Goal: Task Accomplishment & Management: Manage account settings

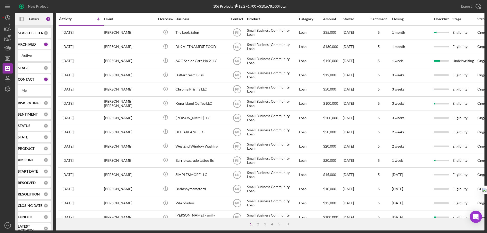
scroll to position [8, 0]
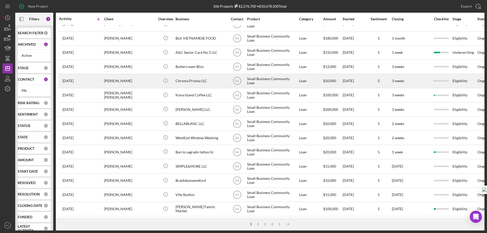
click at [197, 82] on div "Chroma Prisma LLC" at bounding box center [201, 80] width 51 height 13
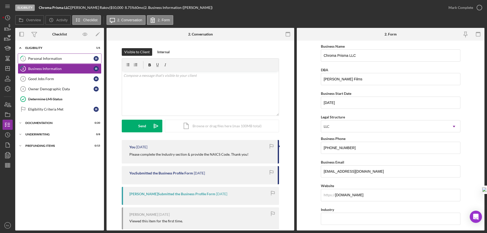
click at [69, 62] on link "1 Personal Information I R" at bounding box center [60, 59] width 84 height 10
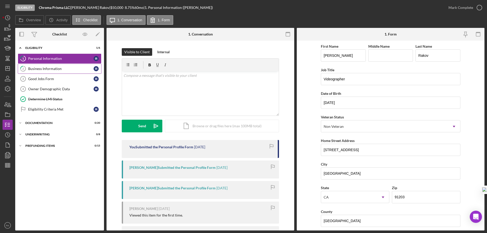
click at [68, 70] on div "Business Information" at bounding box center [60, 69] width 65 height 4
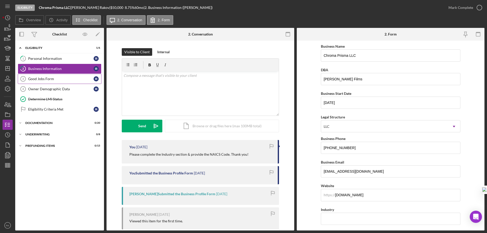
click at [65, 76] on link "Good Jobs Form 3 Good Jobs Form I R" at bounding box center [60, 79] width 84 height 10
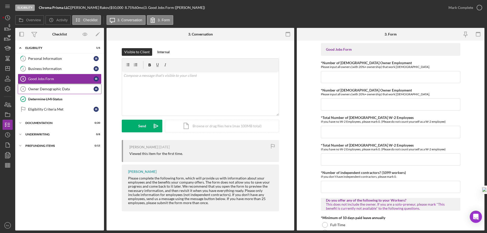
click at [73, 91] on div "Owner Demographic Data" at bounding box center [60, 89] width 65 height 4
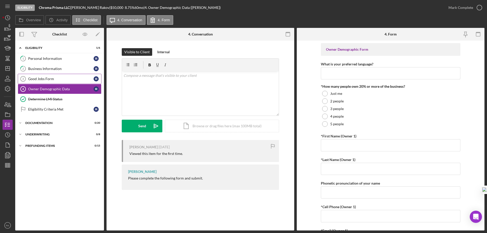
click at [65, 79] on div "Good Jobs Form" at bounding box center [60, 79] width 65 height 4
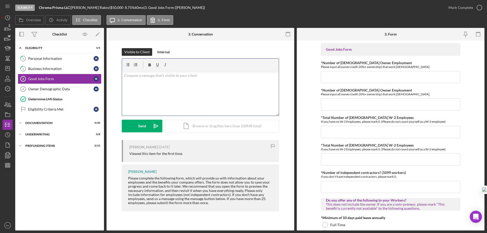
click at [141, 74] on p at bounding box center [201, 76] width 154 height 6
click at [133, 77] on p at bounding box center [201, 76] width 154 height 6
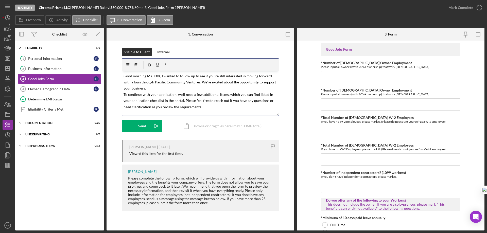
click at [153, 75] on mark "Good morning Ms. XXX, I wanted to follow up to see if you’re still interested i…" at bounding box center [200, 91] width 153 height 35
click at [185, 105] on mark "Good morning [PERSON_NAME], I wanted to follow up to see if you’re still intere…" at bounding box center [201, 91] width 154 height 35
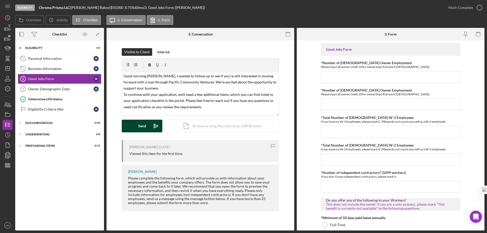
click at [148, 127] on button "Send Icon/icon-invite-send" at bounding box center [142, 126] width 41 height 13
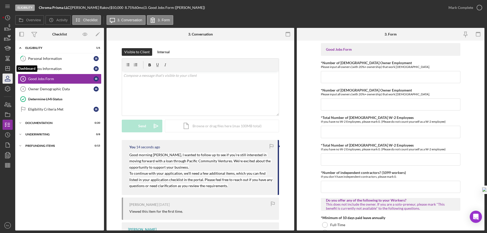
drag, startPoint x: 9, startPoint y: 72, endPoint x: 10, endPoint y: 78, distance: 6.9
click at [9, 72] on icon "Icon/Dashboard" at bounding box center [7, 68] width 13 height 13
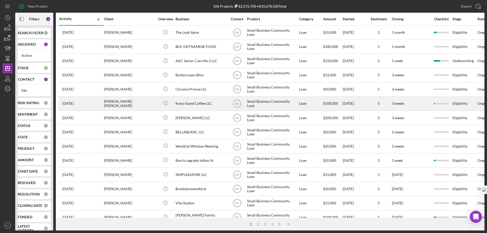
click at [191, 105] on div "Kona Island Coffee LLC" at bounding box center [201, 103] width 51 height 13
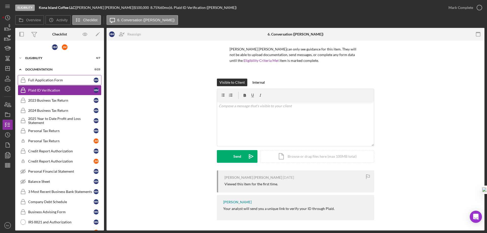
scroll to position [1, 0]
click at [47, 82] on div "Full Application Form" at bounding box center [60, 80] width 65 height 4
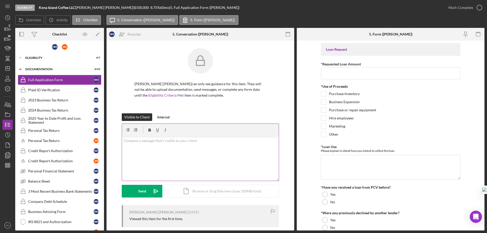
click at [140, 145] on div "v Color teal Color pink Remove color Add row above Add row below Add column bef…" at bounding box center [200, 159] width 157 height 44
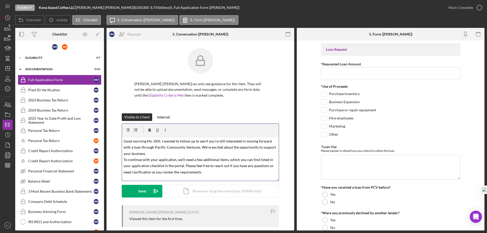
click at [154, 141] on mark "Good morning Ms. XXX, I wanted to follow up to see if you’re still interested i…" at bounding box center [200, 156] width 153 height 35
drag, startPoint x: 153, startPoint y: 141, endPoint x: 158, endPoint y: 142, distance: 5.6
click at [158, 142] on mark "Good morning Ms. XXX, I wanted to follow up to see if you’re still interested i…" at bounding box center [200, 156] width 153 height 35
click at [150, 191] on icon "Icon/icon-invite-send" at bounding box center [156, 191] width 13 height 13
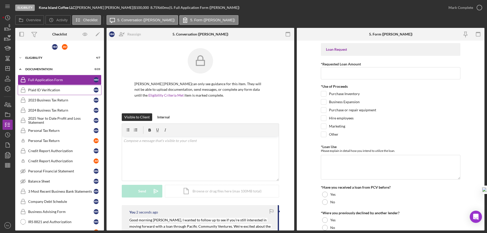
click at [60, 92] on div "Plaid ID Verification" at bounding box center [60, 90] width 65 height 4
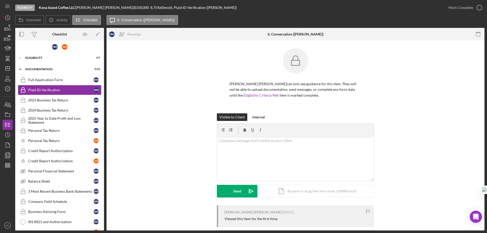
drag, startPoint x: 79, startPoint y: 6, endPoint x: 108, endPoint y: 8, distance: 28.5
click at [108, 8] on div "Kona Island Coffee LLC | [PERSON_NAME] [PERSON_NAME] | $100,000 $20,000 8.75 % …" at bounding box center [138, 8] width 198 height 4
copy div "| [PERSON_NAME] [PERSON_NAME]"
click at [226, 142] on p at bounding box center [296, 141] width 154 height 6
click at [220, 151] on p at bounding box center [296, 148] width 154 height 6
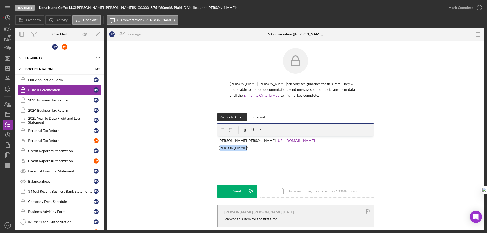
drag, startPoint x: 238, startPoint y: 154, endPoint x: 219, endPoint y: 153, distance: 18.8
click at [219, 151] on p "[PERSON_NAME]:" at bounding box center [296, 148] width 154 height 6
drag, startPoint x: 218, startPoint y: 153, endPoint x: 232, endPoint y: 153, distance: 14.7
click at [235, 154] on div "v Color teal Color pink Remove color Add row above Add row below Add column bef…" at bounding box center [295, 159] width 157 height 44
copy p "[PERSON_NAME]"
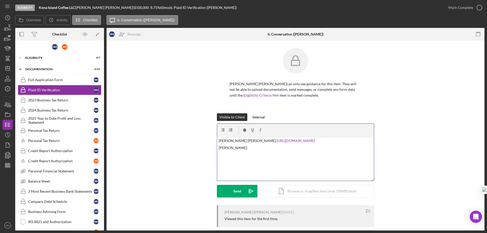
click at [242, 151] on p "[PERSON_NAME]:" at bounding box center [296, 148] width 154 height 6
click at [241, 191] on button "Send Icon/icon-invite-send" at bounding box center [237, 191] width 41 height 13
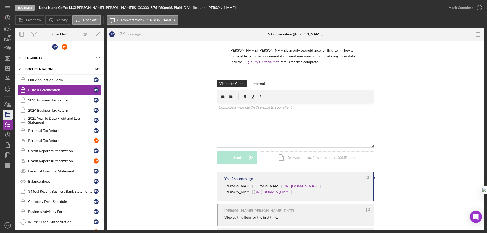
scroll to position [34, 0]
click at [7, 107] on icon "button" at bounding box center [7, 104] width 13 height 13
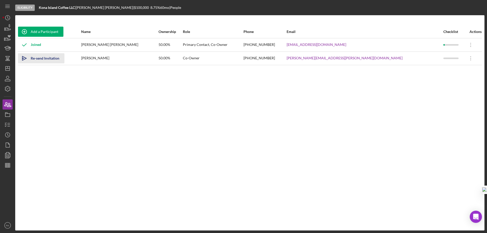
click at [42, 57] on div "Re-send Invitation" at bounding box center [45, 58] width 29 height 10
drag, startPoint x: 6, startPoint y: 68, endPoint x: 7, endPoint y: 71, distance: 3.5
click at [6, 68] on icon "Icon/Dashboard" at bounding box center [7, 68] width 13 height 13
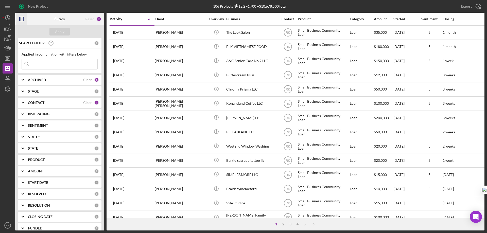
click at [22, 19] on icon "button" at bounding box center [21, 18] width 11 height 11
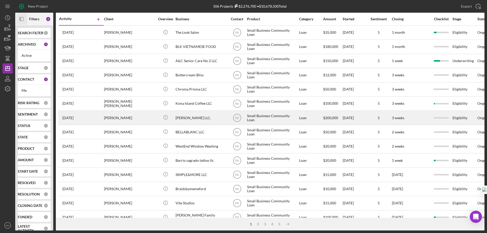
click at [190, 120] on div "[PERSON_NAME] LLC." at bounding box center [201, 117] width 51 height 13
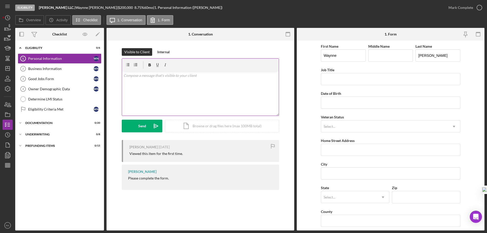
click at [129, 80] on div "v Color teal Color pink Remove color Add row above Add row below Add column bef…" at bounding box center [200, 93] width 157 height 44
paste div
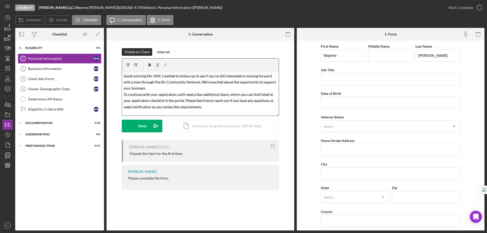
click at [150, 75] on mark "Good morning Ms. XXX, I wanted to follow up to see if you’re still interested i…" at bounding box center [200, 91] width 153 height 35
click at [147, 122] on button "Send Icon/icon-invite-send" at bounding box center [142, 126] width 41 height 13
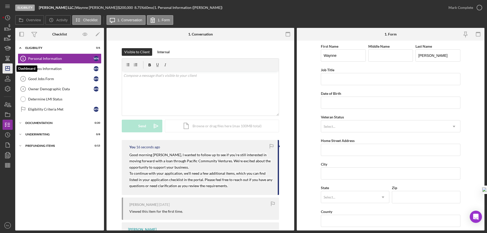
click at [9, 69] on line "button" at bounding box center [8, 69] width 4 height 0
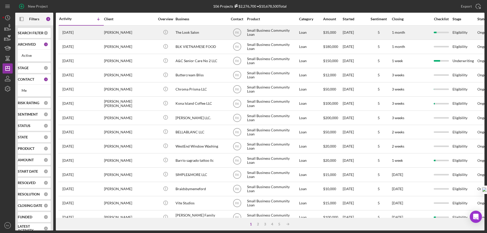
click at [191, 33] on div "The Look Salon" at bounding box center [201, 32] width 51 height 13
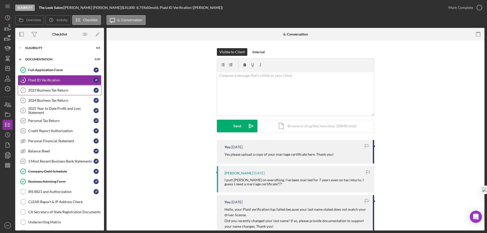
click at [41, 94] on link "2023 Business Tax Return 7 2023 Business Tax Return [PERSON_NAME]" at bounding box center [60, 90] width 84 height 10
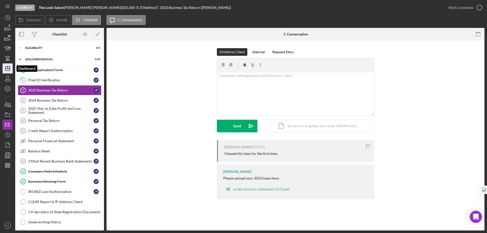
click at [5, 67] on icon "Icon/Dashboard" at bounding box center [7, 68] width 13 height 13
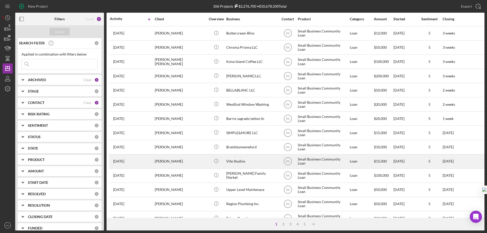
scroll to position [42, 0]
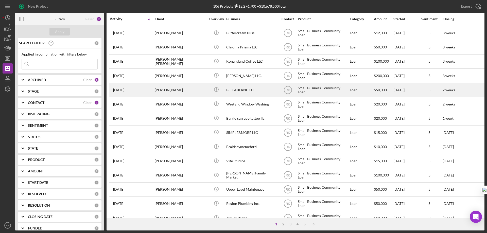
click at [240, 91] on div "BELLABLANC LLC" at bounding box center [251, 89] width 51 height 13
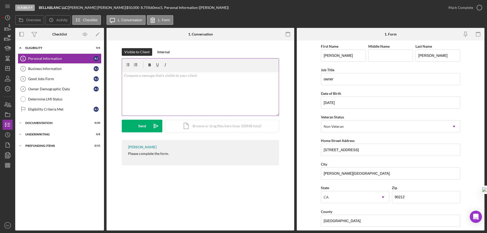
click at [140, 77] on p at bounding box center [201, 76] width 154 height 6
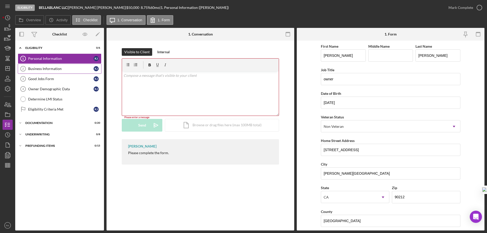
drag, startPoint x: 140, startPoint y: 77, endPoint x: 53, endPoint y: 70, distance: 87.1
click at [53, 70] on div "Business Information" at bounding box center [60, 69] width 65 height 4
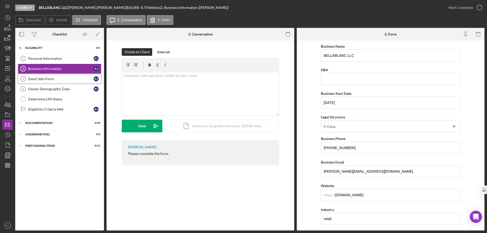
click at [61, 80] on div "Good Jobs Form" at bounding box center [60, 79] width 65 height 4
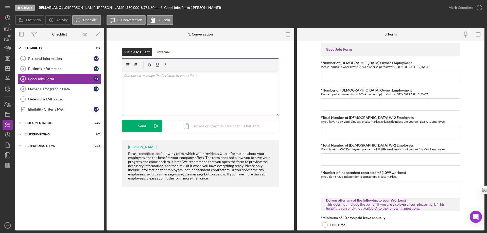
click at [160, 78] on div "v Color teal Color pink Remove color Add row above Add row below Add column bef…" at bounding box center [200, 93] width 157 height 44
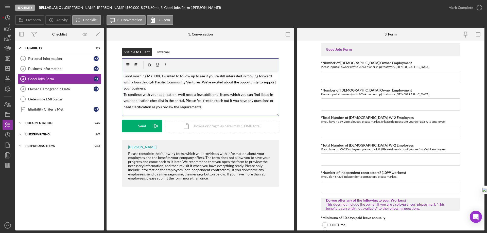
click at [153, 76] on mark "Good morning Ms. XXX, I wanted to follow up to see if you’re still interested i…" at bounding box center [200, 91] width 153 height 35
click at [147, 124] on button "Send Icon/icon-invite-send" at bounding box center [142, 126] width 41 height 13
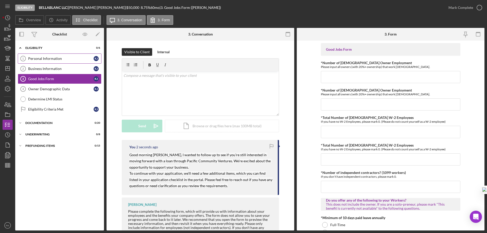
click at [58, 62] on link "Personal Information 1 Personal Information K J" at bounding box center [60, 59] width 84 height 10
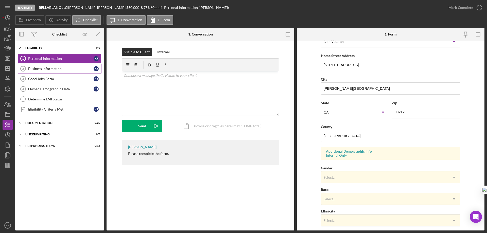
scroll to position [85, 0]
click at [63, 71] on link "Business Information 2 Business Information K J" at bounding box center [60, 69] width 84 height 10
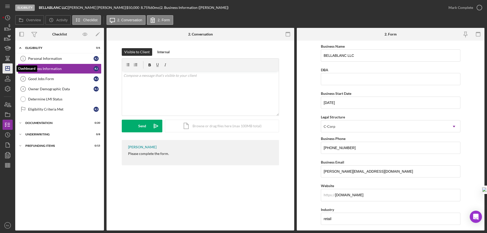
click at [9, 68] on icon "Icon/Dashboard" at bounding box center [7, 68] width 13 height 13
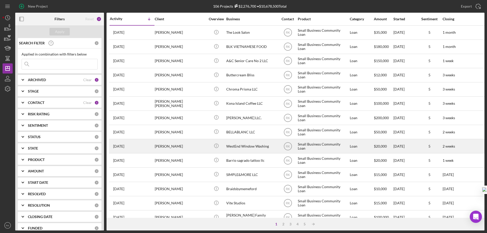
click at [235, 146] on div "WestEnd Window Washing" at bounding box center [251, 146] width 51 height 13
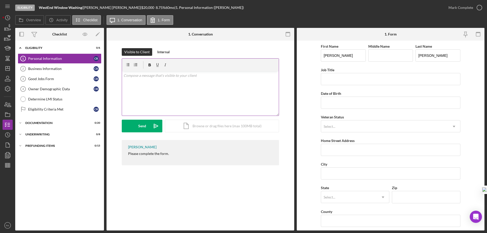
click at [142, 79] on div "v Color teal Color pink Remove color Add row above Add row below Add column bef…" at bounding box center [200, 93] width 157 height 44
paste div
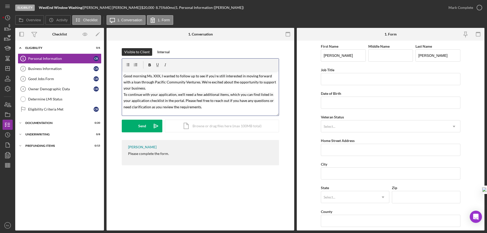
click at [153, 76] on mark "Good morning Ms. XXX, I wanted to follow up to see if you’re still interested i…" at bounding box center [200, 91] width 153 height 35
click at [147, 127] on button "Send Icon/icon-invite-send" at bounding box center [142, 126] width 41 height 13
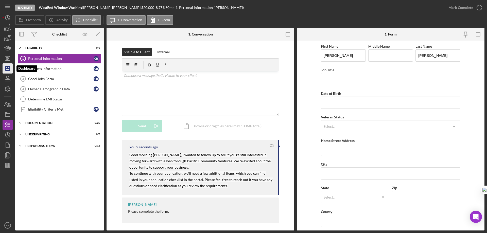
click at [9, 70] on polygon "button" at bounding box center [8, 69] width 4 height 4
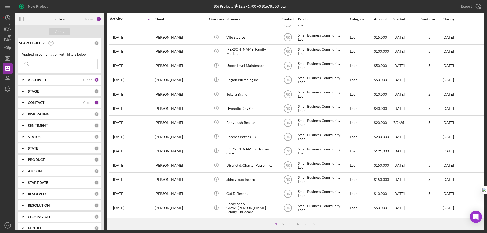
scroll to position [170, 0]
click at [284, 225] on div "2" at bounding box center [283, 224] width 7 height 4
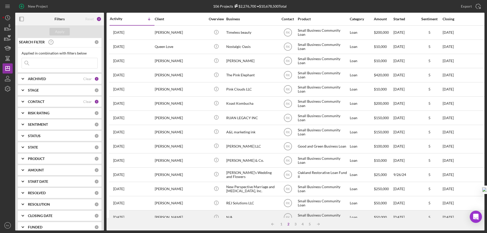
scroll to position [1, 0]
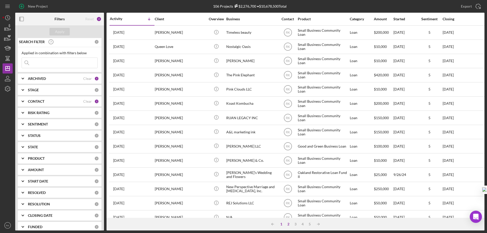
click at [281, 225] on div "1" at bounding box center [281, 224] width 7 height 4
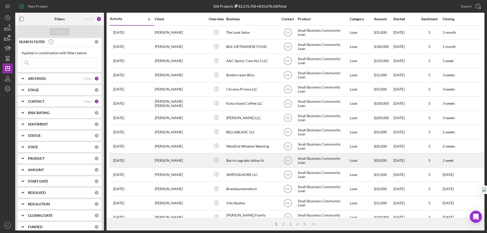
click at [245, 162] on div "Barrio sagrado tattoo llc" at bounding box center [251, 160] width 51 height 13
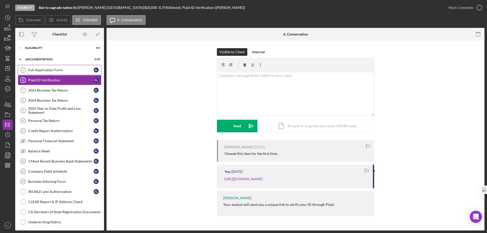
click at [40, 72] on div "Full Application Form" at bounding box center [60, 70] width 65 height 4
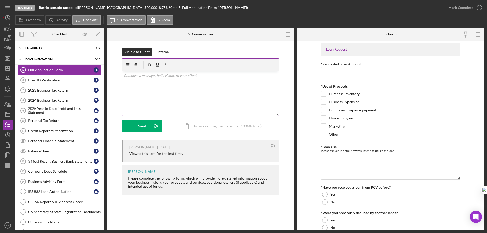
click at [141, 79] on div "v Color teal Color pink Remove color Add row above Add row below Add column bef…" at bounding box center [200, 93] width 157 height 44
paste div
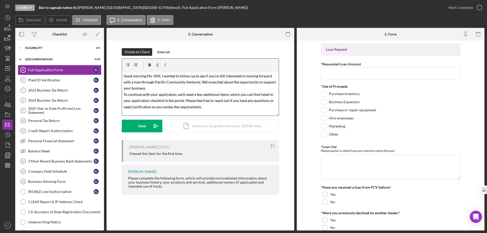
click at [153, 75] on mark "Good morning Ms. XXX, I wanted to follow up to see if you’re still interested i…" at bounding box center [200, 91] width 153 height 35
click at [148, 127] on button "Send Icon/icon-invite-send" at bounding box center [142, 126] width 41 height 13
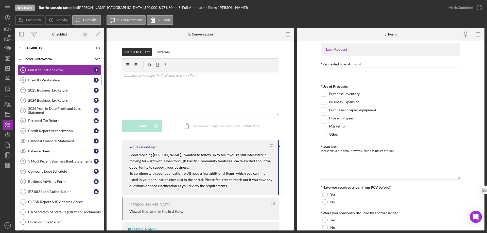
click at [55, 79] on div "Plaid ID Verification" at bounding box center [60, 80] width 65 height 4
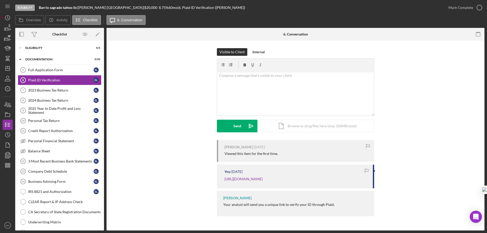
scroll to position [0, 0]
click at [9, 71] on polygon "button" at bounding box center [8, 69] width 4 height 4
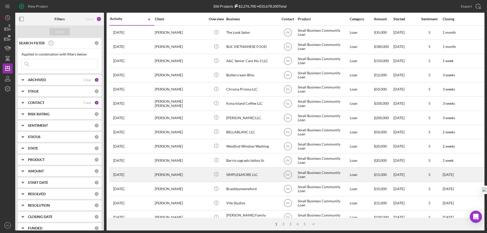
click at [243, 174] on div "SIMPLE&MORE LLC" at bounding box center [251, 174] width 51 height 13
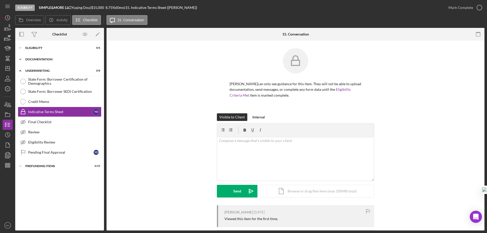
click at [37, 62] on div "Icon/Expander Documentation 0 / 20" at bounding box center [59, 59] width 89 height 10
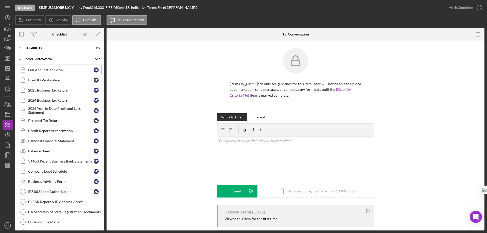
click at [40, 68] on div "Full Application Form" at bounding box center [60, 70] width 65 height 4
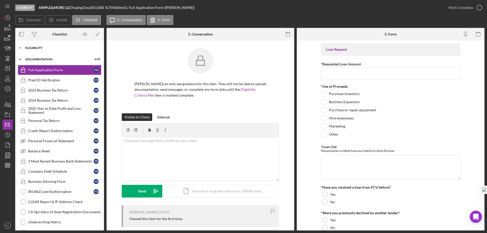
click at [43, 50] on div "Icon/Expander Eligibility 0 / 6" at bounding box center [59, 48] width 89 height 10
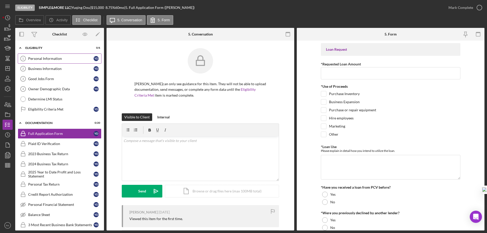
click at [45, 62] on link "Personal Information 1 Personal Information Y D" at bounding box center [60, 59] width 84 height 10
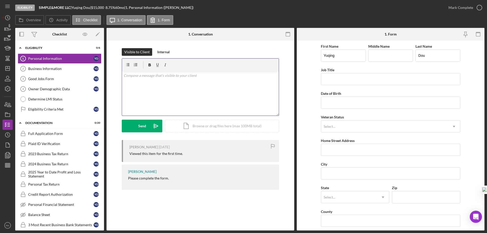
click at [140, 80] on div "v Color teal Color pink Remove color Add row above Add row below Add column bef…" at bounding box center [200, 93] width 157 height 44
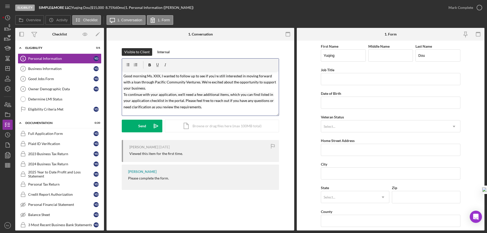
click at [153, 76] on mark "Good morning Ms. XXX, I wanted to follow up to see if you’re still interested i…" at bounding box center [200, 91] width 153 height 35
click at [154, 76] on mark "Good morning Mr. Fou, I wanted to follow up to see if you’re still interested i…" at bounding box center [200, 91] width 153 height 35
click at [149, 127] on button "Send Icon/icon-invite-send" at bounding box center [142, 126] width 41 height 13
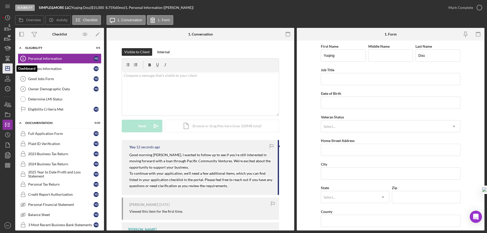
drag, startPoint x: 7, startPoint y: 71, endPoint x: 10, endPoint y: 72, distance: 2.8
click at [8, 71] on icon "Icon/Dashboard" at bounding box center [7, 68] width 13 height 13
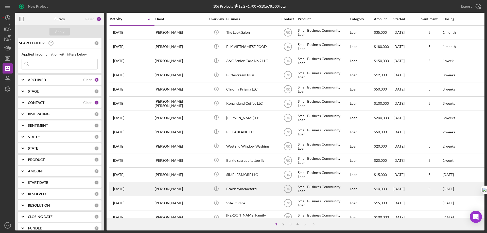
click at [242, 190] on div "Braidsbymemeford" at bounding box center [251, 189] width 51 height 13
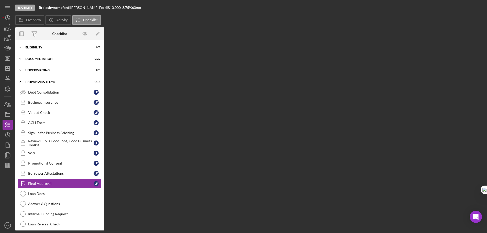
scroll to position [14, 0]
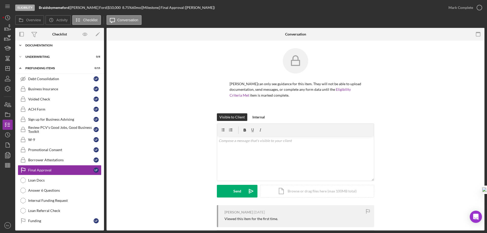
click at [44, 48] on div "Icon/Expander Documentation 0 / 20" at bounding box center [59, 45] width 89 height 10
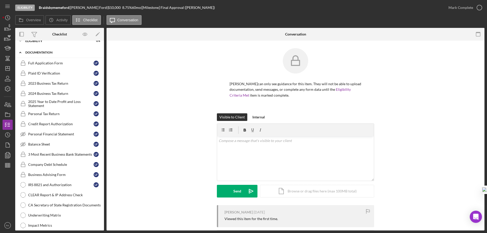
scroll to position [0, 0]
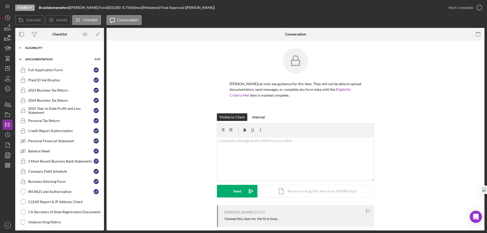
click at [40, 49] on div "Eligibility" at bounding box center [61, 47] width 72 height 3
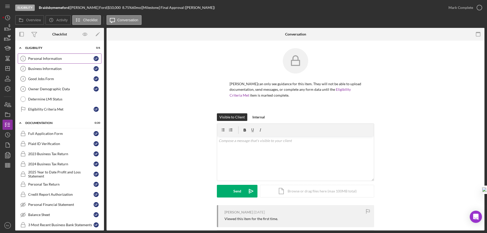
click at [44, 63] on link "Personal Information 1 Personal Information L F" at bounding box center [60, 59] width 84 height 10
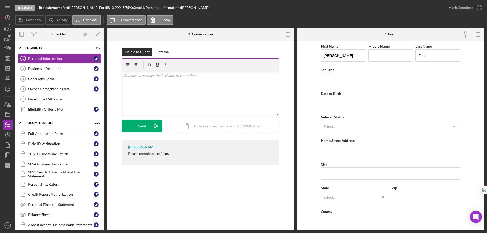
click at [140, 76] on p at bounding box center [201, 76] width 154 height 6
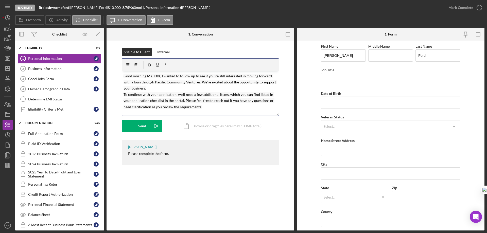
click at [153, 76] on mark "Good morning Ms. XXX, I wanted to follow up to see if you’re still interested i…" at bounding box center [200, 91] width 153 height 35
click at [146, 126] on button "Send Icon/icon-invite-send" at bounding box center [142, 126] width 41 height 13
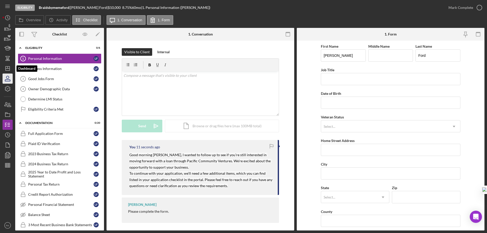
click at [7, 71] on icon "Icon/Dashboard" at bounding box center [7, 68] width 13 height 13
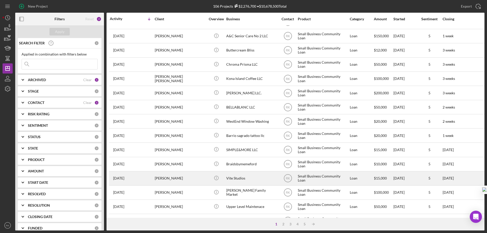
scroll to position [25, 0]
click at [237, 180] on div "Vite Studios" at bounding box center [251, 178] width 51 height 13
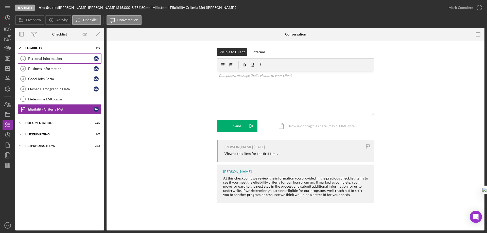
click at [50, 61] on link "Personal Information 1 Personal Information S A" at bounding box center [60, 59] width 84 height 10
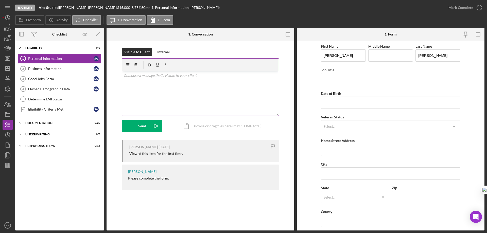
click at [144, 78] on div "v Color teal Color pink Remove color Add row above Add row below Add column bef…" at bounding box center [200, 93] width 157 height 44
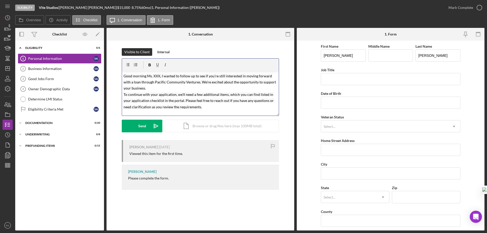
click at [153, 75] on mark "Good morning Ms. XXX, I wanted to follow up to see if you’re still interested i…" at bounding box center [200, 91] width 153 height 35
click at [140, 130] on div "Send" at bounding box center [142, 126] width 8 height 13
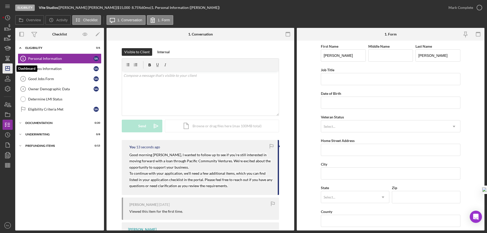
click at [7, 70] on icon "Icon/Dashboard" at bounding box center [7, 68] width 13 height 13
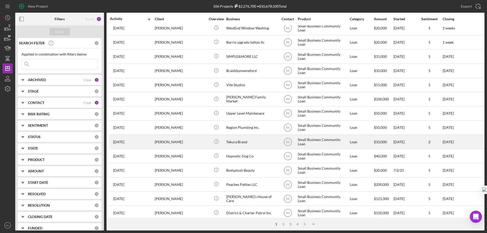
scroll to position [119, 0]
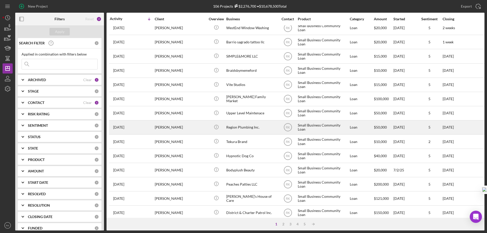
click at [243, 127] on div "Region Plumbing Inc." at bounding box center [251, 127] width 51 height 13
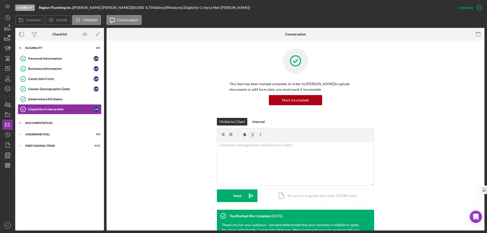
click at [46, 125] on div "Icon/Expander Documentation 0 / 20" at bounding box center [59, 123] width 89 height 10
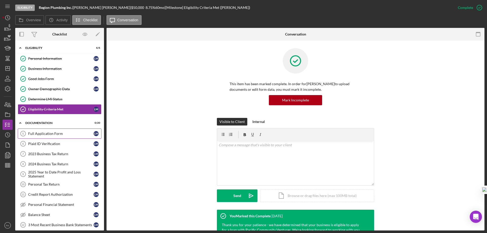
click at [43, 134] on div "Full Application Form" at bounding box center [60, 134] width 65 height 4
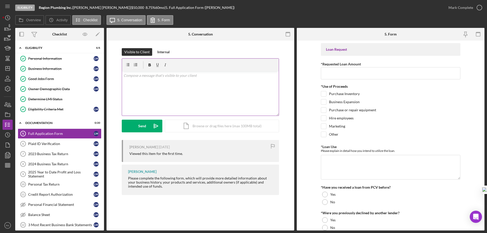
click at [151, 74] on p at bounding box center [201, 76] width 154 height 6
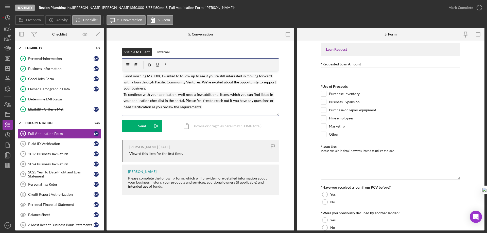
click at [150, 75] on mark "Good morning Ms. XXX, I wanted to follow up to see if you’re still interested i…" at bounding box center [200, 91] width 153 height 35
click at [152, 75] on mark "Good morning Mr. XXX, I wanted to follow up to see if you’re still interested i…" at bounding box center [200, 91] width 153 height 35
click at [153, 75] on mark "Good morning Mr. XXX, I wanted to follow up to see if you’re still interested i…" at bounding box center [200, 91] width 153 height 35
click at [148, 126] on button "Send Icon/icon-invite-send" at bounding box center [142, 126] width 41 height 13
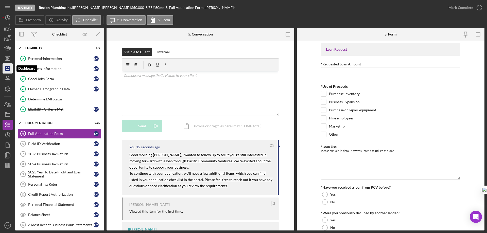
click at [8, 69] on icon "Icon/Dashboard" at bounding box center [7, 68] width 13 height 13
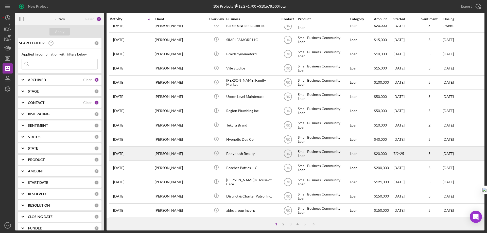
scroll to position [135, 0]
click at [244, 156] on div "Bodyplush Beauty" at bounding box center [251, 153] width 51 height 13
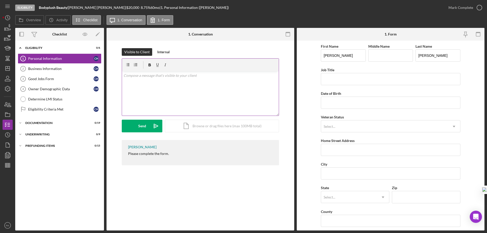
click at [140, 78] on p at bounding box center [201, 76] width 154 height 6
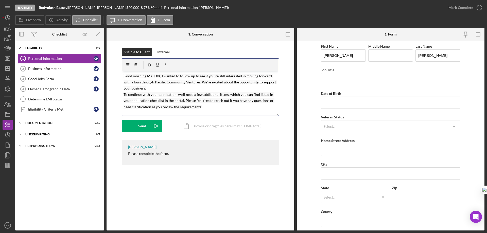
click at [153, 75] on mark "Good morning Ms. XXX, I wanted to follow up to see if you’re still interested i…" at bounding box center [200, 91] width 153 height 35
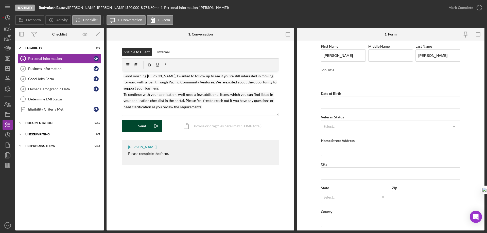
click at [146, 127] on button "Send Icon/icon-invite-send" at bounding box center [142, 126] width 41 height 13
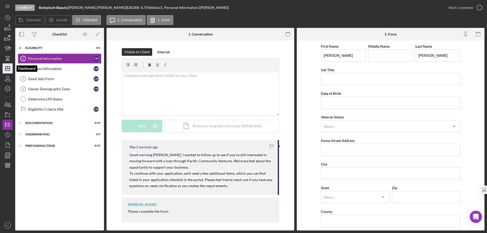
click at [7, 71] on icon "Icon/Dashboard" at bounding box center [7, 68] width 13 height 13
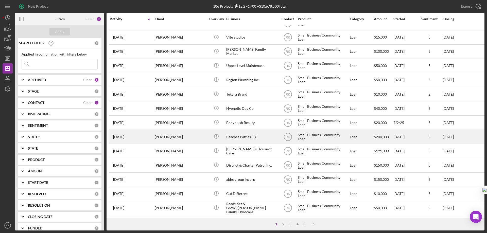
scroll to position [170, 0]
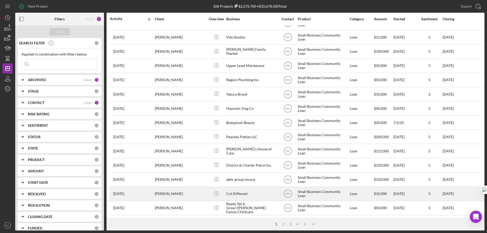
click at [241, 190] on div "Cut Different" at bounding box center [251, 193] width 51 height 13
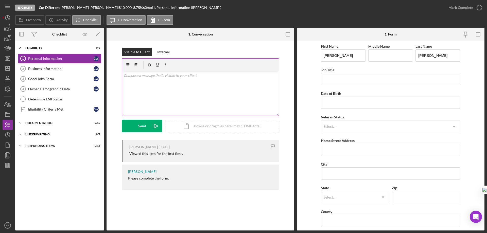
click at [134, 75] on p at bounding box center [201, 76] width 154 height 6
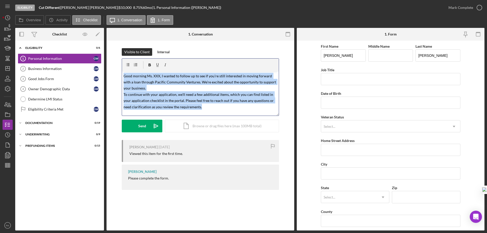
drag, startPoint x: 207, startPoint y: 109, endPoint x: 116, endPoint y: 72, distance: 98.3
click at [116, 72] on div "Visible to Client Internal v Color teal Color pink Remove color Add row above A…" at bounding box center [200, 94] width 173 height 92
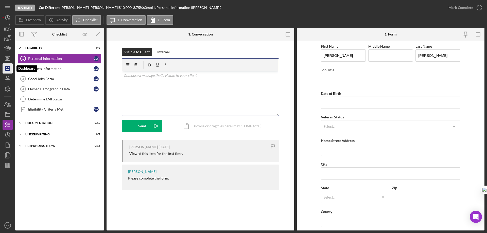
click at [5, 65] on icon "Icon/Dashboard" at bounding box center [7, 68] width 13 height 13
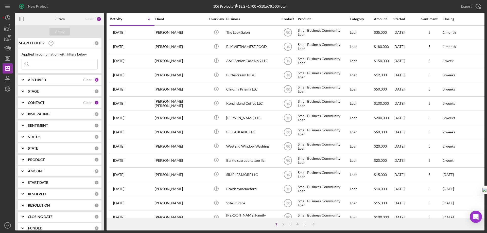
click at [59, 103] on div "CONTACT" at bounding box center [55, 103] width 55 height 4
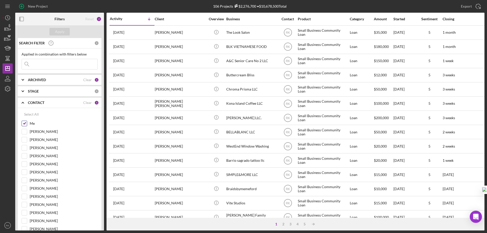
click at [25, 125] on input "Me" at bounding box center [24, 123] width 5 height 5
checkbox input "false"
click at [24, 173] on input "[PERSON_NAME]" at bounding box center [24, 172] width 5 height 5
checkbox input "true"
click at [56, 34] on div "Apply" at bounding box center [59, 32] width 9 height 8
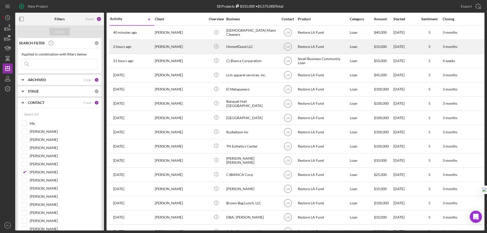
click at [169, 47] on div "[PERSON_NAME]" at bounding box center [180, 46] width 51 height 13
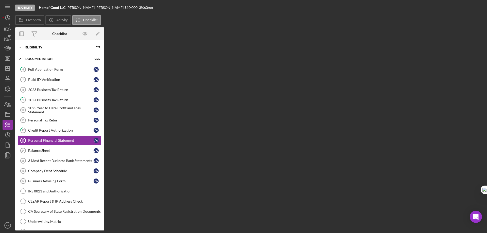
scroll to position [5, 0]
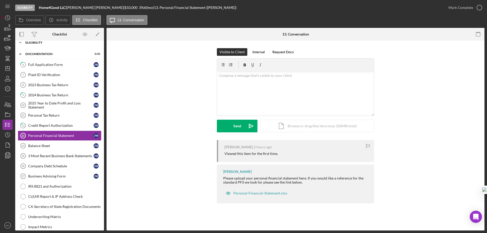
click at [38, 44] on div "Icon/Expander Eligibility 7 / 7" at bounding box center [59, 43] width 89 height 10
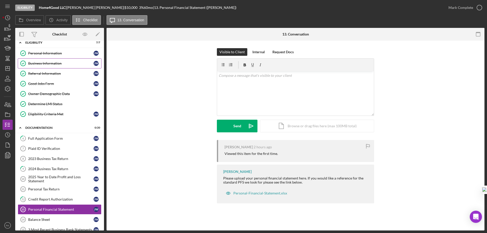
click at [44, 65] on div "Business Information" at bounding box center [60, 63] width 65 height 4
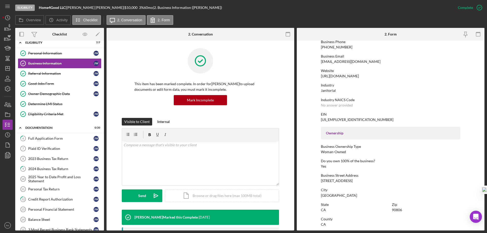
scroll to position [85, 0]
click at [55, 56] on link "Personal Information Personal Information [PERSON_NAME]" at bounding box center [60, 53] width 84 height 10
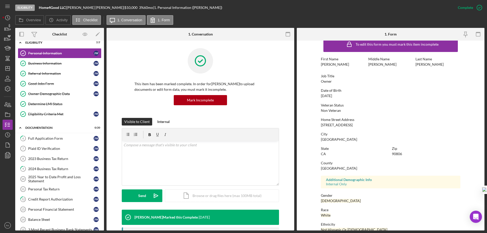
scroll to position [9, 0]
drag, startPoint x: 319, startPoint y: 125, endPoint x: 354, endPoint y: 124, distance: 35.3
click at [354, 124] on form "To edit this form you must mark this item incomplete First Name [PERSON_NAME] M…" at bounding box center [391, 136] width 188 height 190
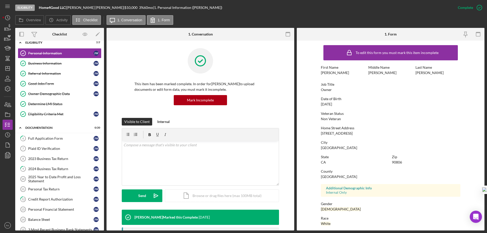
scroll to position [0, 0]
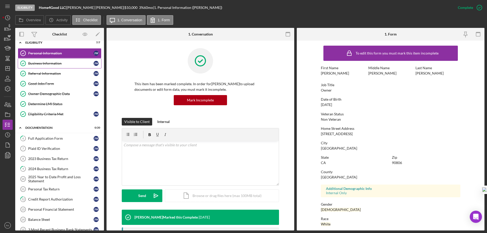
click at [46, 67] on link "Business Information Business Information [PERSON_NAME]" at bounding box center [60, 63] width 84 height 10
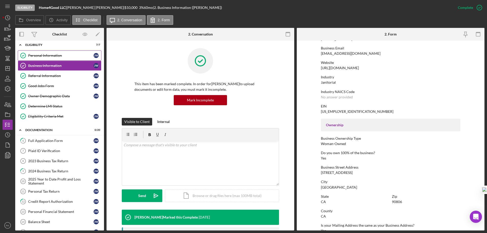
scroll to position [93, 0]
click at [53, 57] on div "Personal Information" at bounding box center [60, 56] width 65 height 4
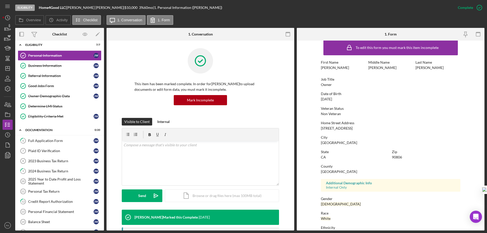
scroll to position [6, 0]
click at [9, 70] on polygon "button" at bounding box center [8, 69] width 4 height 4
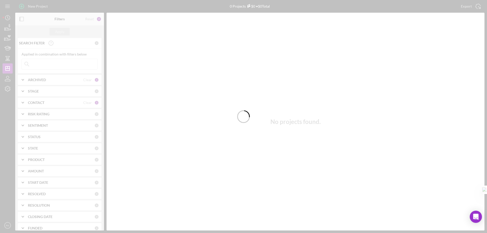
click at [86, 103] on div at bounding box center [243, 116] width 487 height 233
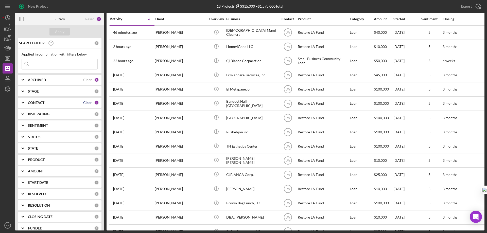
click at [86, 103] on div "Clear" at bounding box center [87, 103] width 9 height 4
click at [43, 103] on b "CONTACT" at bounding box center [36, 103] width 17 height 4
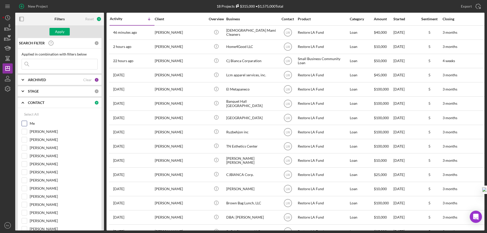
click at [24, 123] on input "Me" at bounding box center [24, 123] width 5 height 5
checkbox input "true"
click at [59, 33] on div "Apply" at bounding box center [59, 32] width 9 height 8
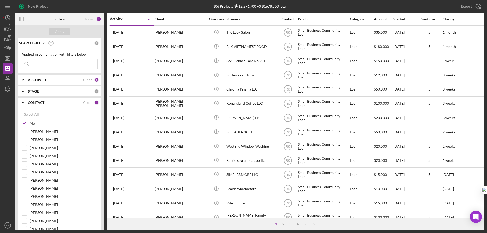
click at [42, 65] on input at bounding box center [60, 64] width 76 height 10
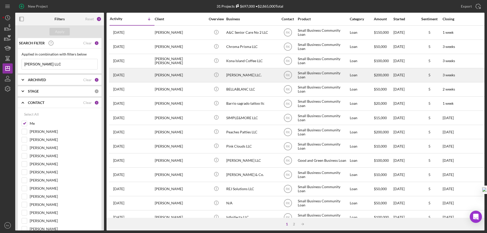
type input "[PERSON_NAME] LLC"
click at [244, 76] on div "[PERSON_NAME] LLC." at bounding box center [251, 75] width 51 height 13
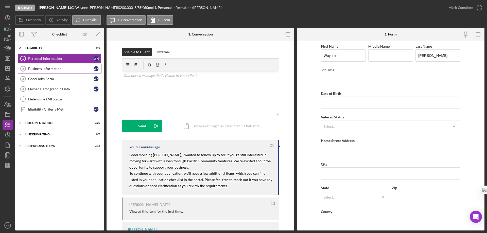
click at [35, 71] on div "Business Information" at bounding box center [60, 69] width 65 height 4
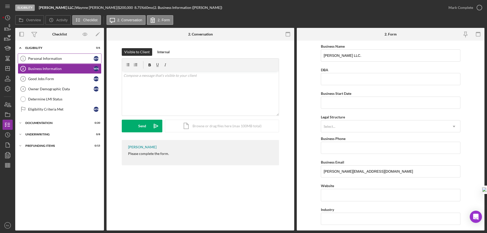
click at [37, 58] on div "Personal Information" at bounding box center [60, 59] width 65 height 4
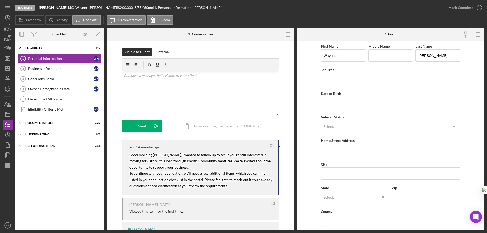
click at [59, 72] on link "Business Information 2 Business Information W N" at bounding box center [60, 69] width 84 height 10
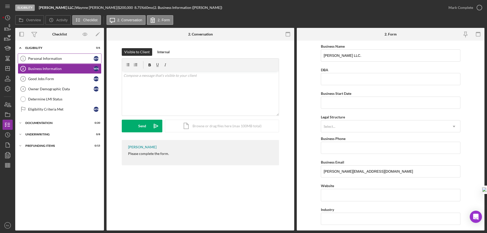
click at [58, 61] on link "Personal Information 1 Personal Information W N" at bounding box center [60, 59] width 84 height 10
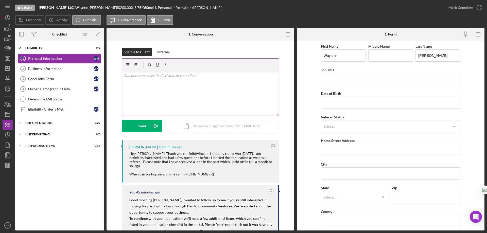
click at [129, 80] on div "v Color teal Color pink Remove color Add row above Add row below Add column bef…" at bounding box center [200, 93] width 157 height 44
click at [122, 75] on div "v Color teal Color pink Remove color Add row above Add row below Add column bef…" at bounding box center [200, 93] width 157 height 44
click at [124, 76] on link "[URL][DOMAIN_NAME]" at bounding box center [143, 75] width 38 height 4
click at [124, 75] on link "[URL][DOMAIN_NAME]" at bounding box center [143, 75] width 38 height 4
click at [124, 76] on p "LA FUND Product: [URL][DOMAIN_NAME]" at bounding box center [201, 76] width 154 height 6
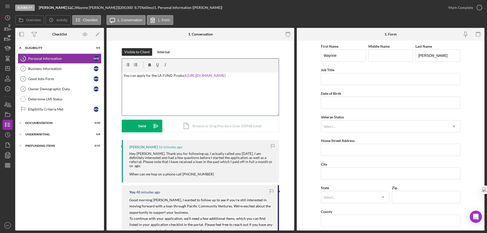
click at [185, 75] on p "You can apply for the LA FUND Product: [URL][DOMAIN_NAME]" at bounding box center [201, 76] width 154 height 6
click at [259, 79] on div "v Color teal Color pink Remove color Add row above Add row below Add column bef…" at bounding box center [200, 93] width 157 height 44
click at [122, 74] on div "v Color teal Color pink Remove color Add row above Add row below Add column bef…" at bounding box center [200, 93] width 157 height 44
drag, startPoint x: 130, startPoint y: 82, endPoint x: 132, endPoint y: 84, distance: 2.7
click at [130, 82] on p "My" at bounding box center [201, 83] width 154 height 6
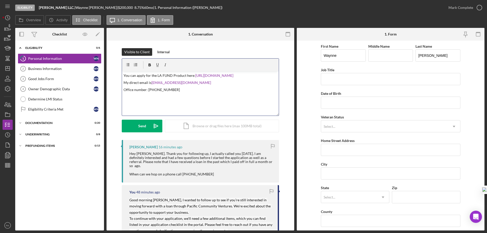
click at [180, 98] on div "v Color teal Color pink Remove color Add row above Add row below Add column bef…" at bounding box center [200, 93] width 157 height 44
click at [140, 130] on div "Send" at bounding box center [142, 126] width 8 height 13
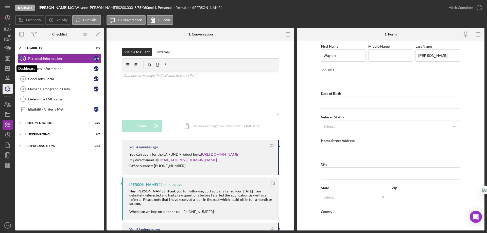
drag, startPoint x: 9, startPoint y: 68, endPoint x: 4, endPoint y: 84, distance: 16.4
click at [9, 68] on g "button" at bounding box center [8, 69] width 4 height 4
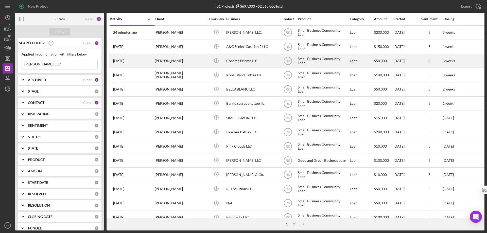
click at [180, 62] on div "[PERSON_NAME]" at bounding box center [180, 60] width 51 height 13
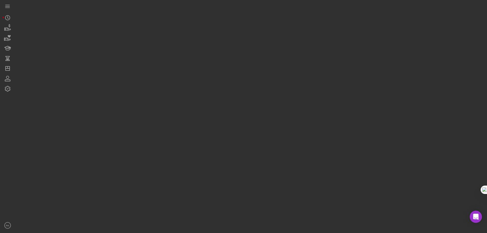
click at [180, 62] on div at bounding box center [250, 115] width 470 height 231
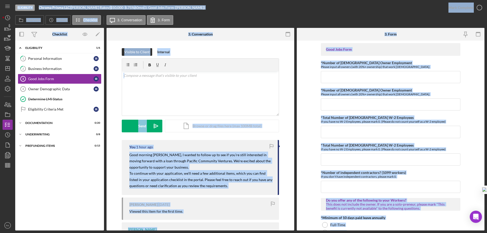
click at [85, 205] on div "Icon/Expander Eligibility 1 / 6 1 Personal Information I R 2 Business Informati…" at bounding box center [59, 135] width 89 height 185
click at [6, 69] on polygon "button" at bounding box center [8, 69] width 4 height 4
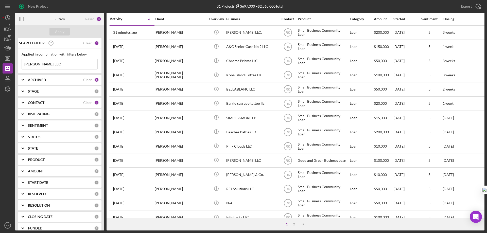
click at [82, 3] on div "New Project" at bounding box center [93, 6] width 157 height 13
click at [22, 20] on icon "button" at bounding box center [21, 18] width 11 height 11
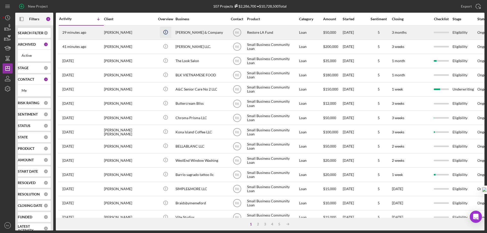
click at [167, 36] on icon "Icon/Info" at bounding box center [165, 31] width 11 height 11
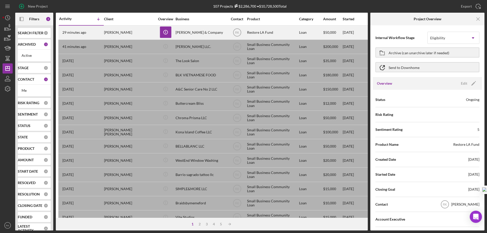
click at [198, 32] on div "Charles & Company" at bounding box center [201, 32] width 51 height 13
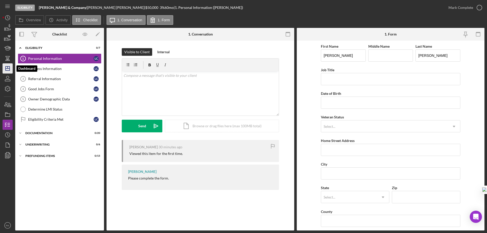
click at [7, 67] on icon "Icon/Dashboard" at bounding box center [7, 68] width 13 height 13
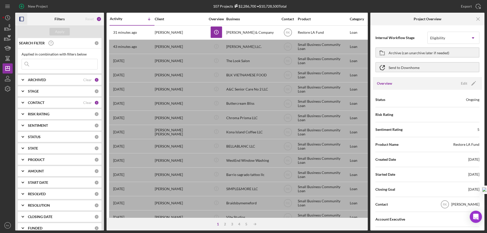
click at [23, 20] on icon "button" at bounding box center [21, 18] width 11 height 11
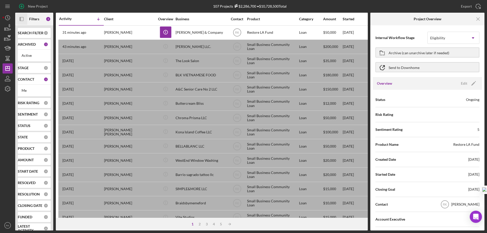
click at [137, 7] on div "New Project" at bounding box center [93, 6] width 157 height 13
click at [171, 7] on div "New Project" at bounding box center [93, 6] width 157 height 13
click at [481, 18] on icon "Icon/Menu Close" at bounding box center [478, 18] width 11 height 11
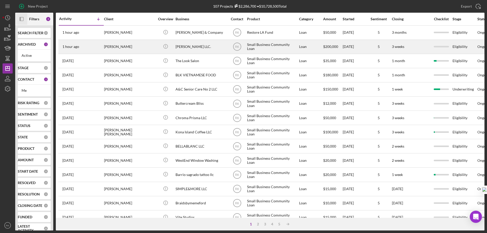
click at [124, 48] on div "[PERSON_NAME]" at bounding box center [129, 46] width 51 height 13
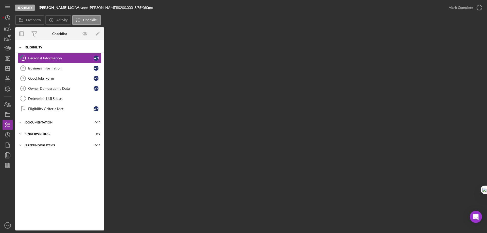
click at [39, 45] on div "Icon/Expander Eligibility 0 / 6" at bounding box center [59, 47] width 89 height 10
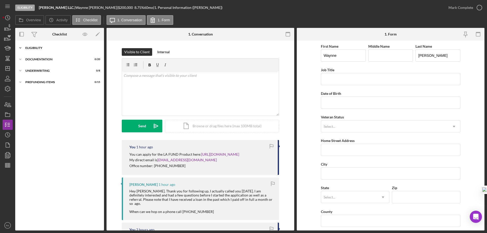
click at [40, 48] on div "Eligibility" at bounding box center [61, 47] width 72 height 3
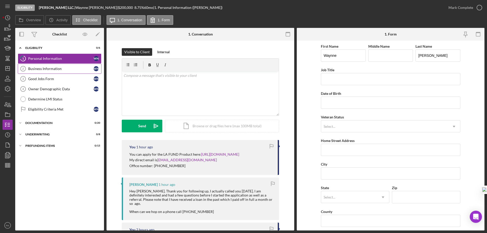
click at [61, 67] on div "Business Information" at bounding box center [60, 69] width 65 height 4
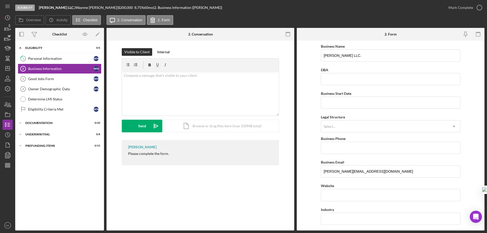
drag, startPoint x: 56, startPoint y: 79, endPoint x: 239, endPoint y: 101, distance: 184.9
click at [56, 79] on div "Good Jobs Form" at bounding box center [60, 79] width 65 height 4
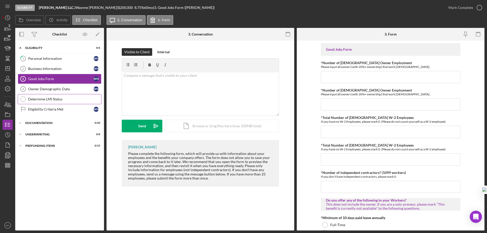
click at [51, 90] on div "Owner Demographic Data" at bounding box center [60, 89] width 65 height 4
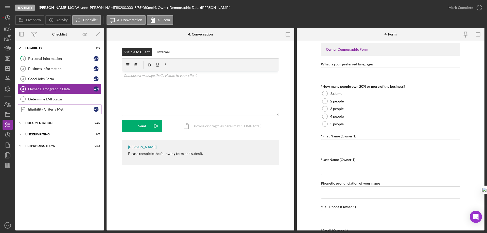
click at [49, 111] on div "Eligibility Criteria Met" at bounding box center [60, 109] width 65 height 4
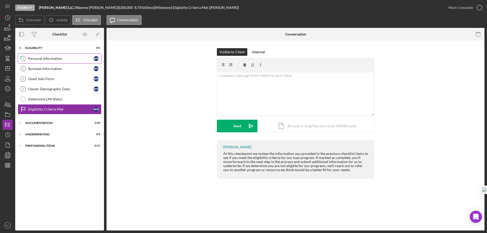
click at [51, 60] on div "Personal Information" at bounding box center [60, 59] width 65 height 4
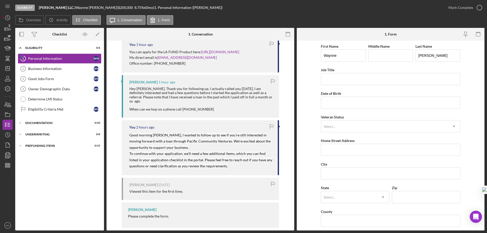
scroll to position [106, 0]
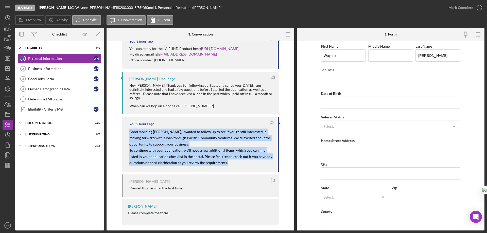
drag, startPoint x: 132, startPoint y: 127, endPoint x: 226, endPoint y: 162, distance: 100.5
click at [226, 164] on div "You 2 hours ago Good morning Mr. Nugent, I wanted to follow up to see if you’re…" at bounding box center [200, 144] width 157 height 55
click at [60, 73] on link "Business Information 2 Business Information W N" at bounding box center [60, 69] width 84 height 10
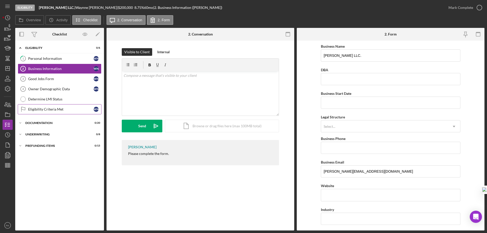
click at [59, 109] on div "Eligibility Criteria Met" at bounding box center [60, 109] width 65 height 4
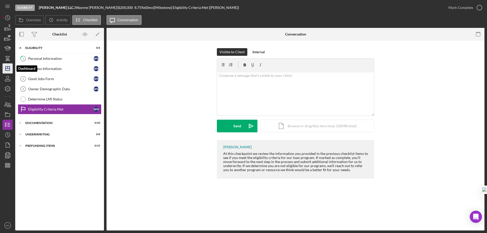
click at [9, 68] on icon "Icon/Dashboard" at bounding box center [7, 68] width 13 height 13
